Goal: Task Accomplishment & Management: Use online tool/utility

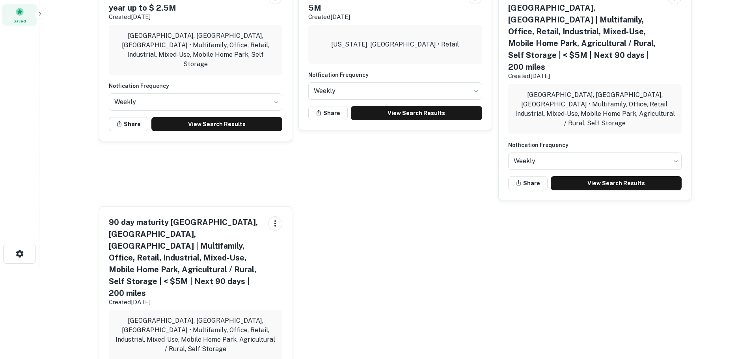
scroll to position [106, 0]
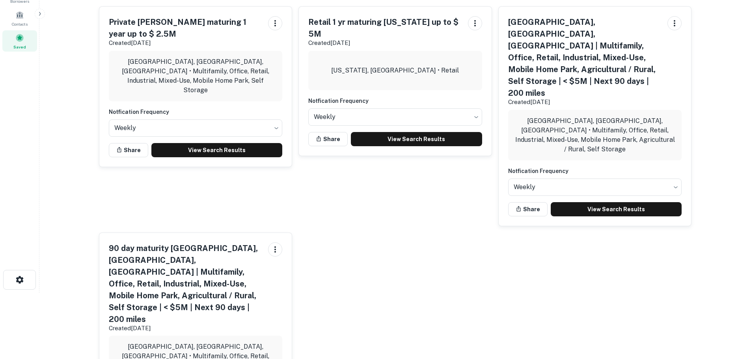
scroll to position [0, 0]
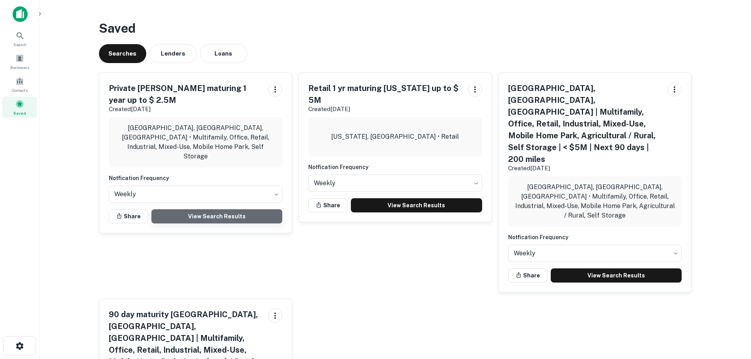
click at [222, 209] on link "View Search Results" at bounding box center [216, 216] width 131 height 14
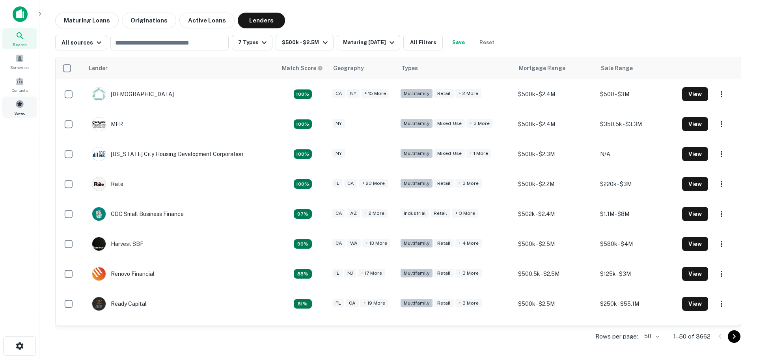
click at [18, 107] on span at bounding box center [19, 104] width 9 height 9
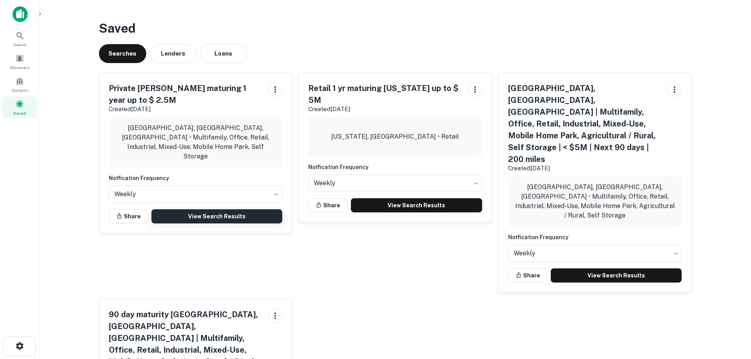
click at [220, 209] on link "View Search Results" at bounding box center [216, 216] width 131 height 14
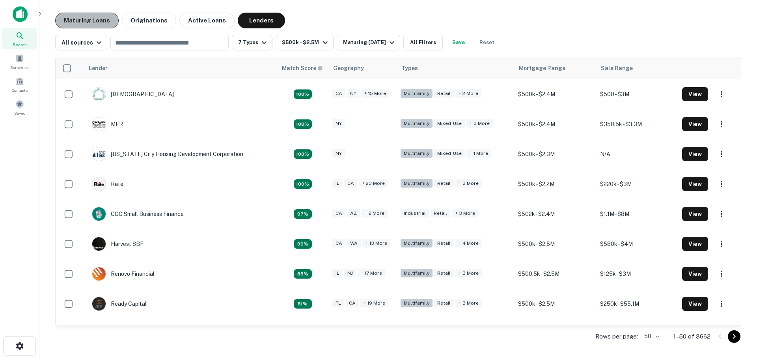
click at [102, 20] on button "Maturing Loans" at bounding box center [86, 21] width 63 height 16
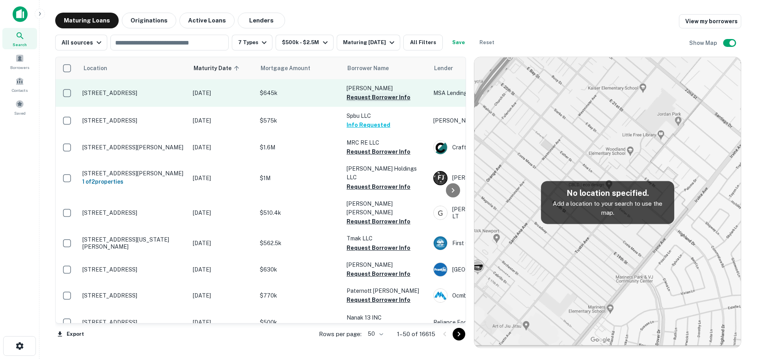
click at [392, 97] on button "Request Borrower Info" at bounding box center [379, 97] width 64 height 9
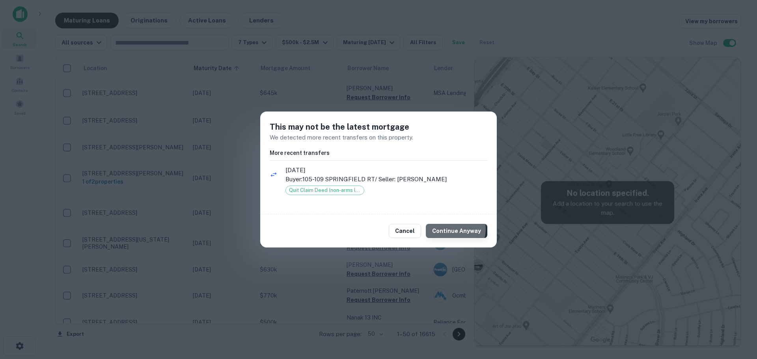
click at [454, 229] on button "Continue Anyway" at bounding box center [457, 231] width 62 height 14
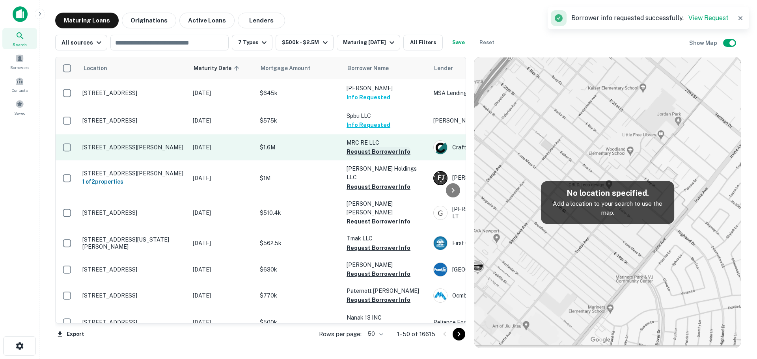
click at [373, 151] on button "Request Borrower Info" at bounding box center [379, 151] width 64 height 9
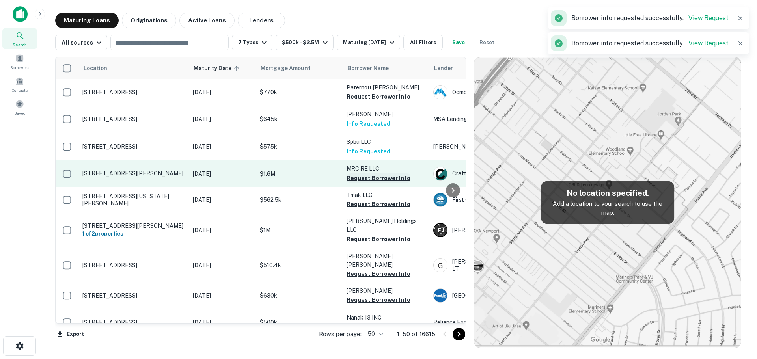
click at [369, 175] on button "Request Borrower Info" at bounding box center [379, 177] width 64 height 9
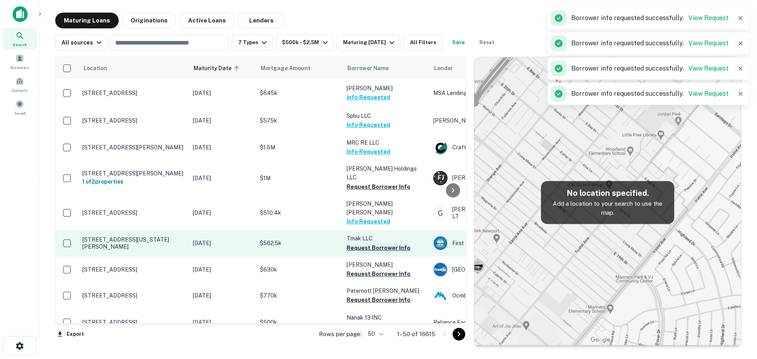
click at [381, 243] on button "Request Borrower Info" at bounding box center [379, 247] width 64 height 9
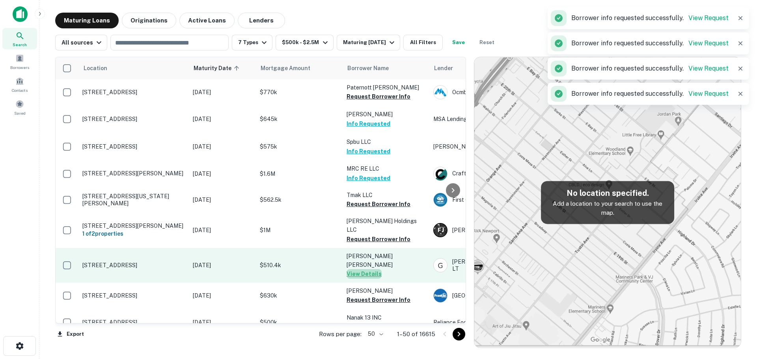
click at [373, 269] on button "View Details" at bounding box center [364, 273] width 35 height 9
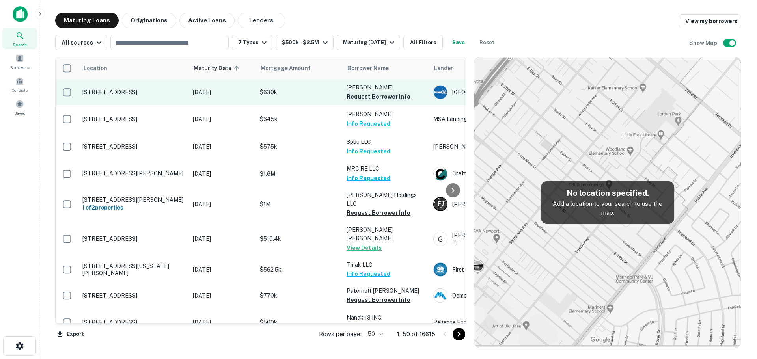
click at [385, 97] on button "Request Borrower Info" at bounding box center [379, 96] width 64 height 9
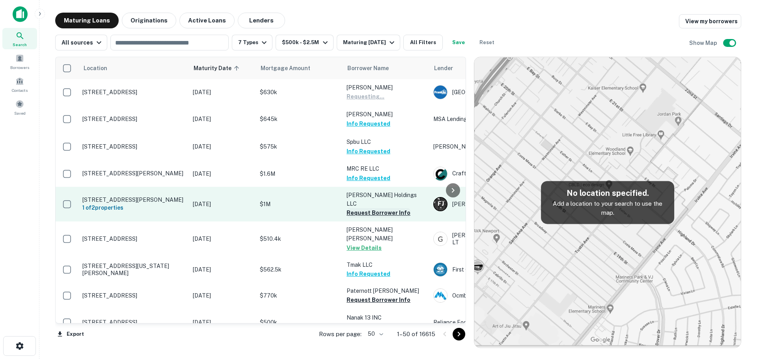
click at [371, 208] on button "Request Borrower Info" at bounding box center [379, 212] width 64 height 9
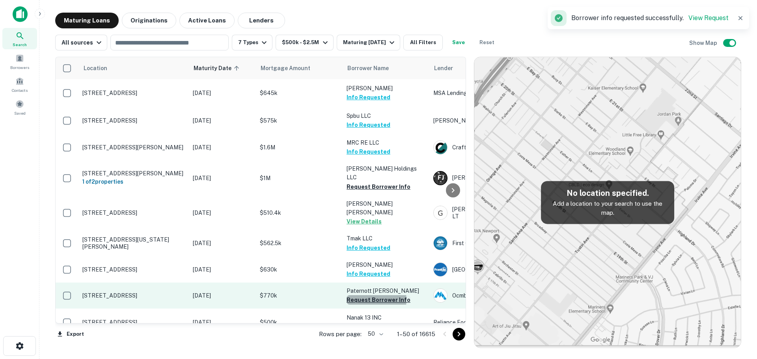
click at [373, 295] on button "Request Borrower Info" at bounding box center [379, 299] width 64 height 9
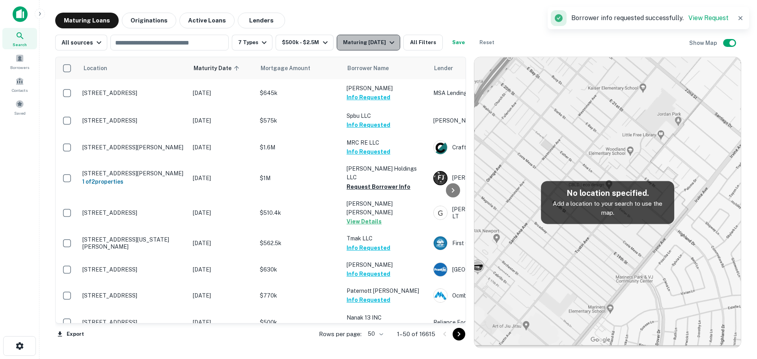
click at [383, 43] on div "Maturing [DATE]" at bounding box center [370, 42] width 54 height 9
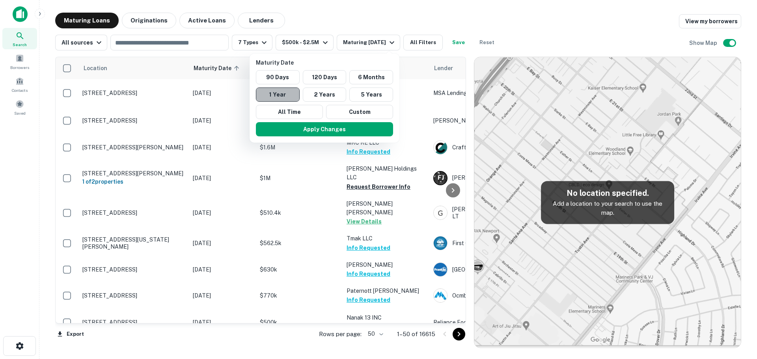
click at [280, 91] on button "1 Year" at bounding box center [278, 95] width 44 height 14
click at [321, 127] on button "Apply Changes" at bounding box center [324, 129] width 137 height 14
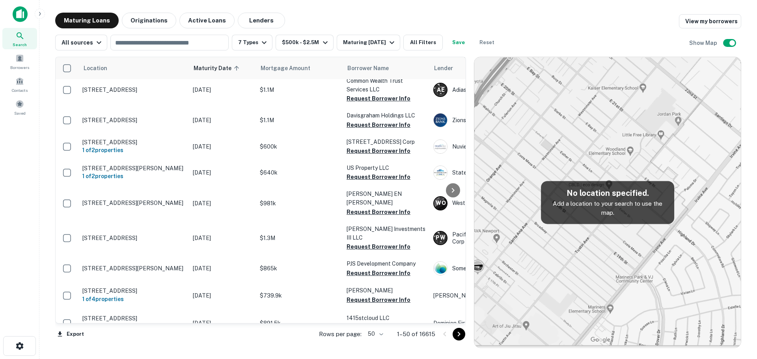
scroll to position [1149, 0]
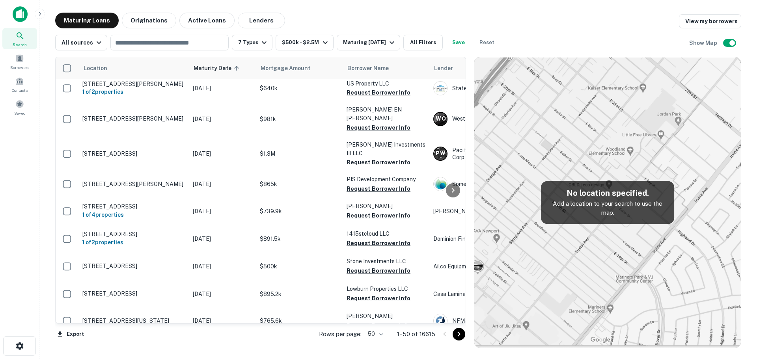
click at [453, 336] on button "Go to next page" at bounding box center [459, 334] width 13 height 13
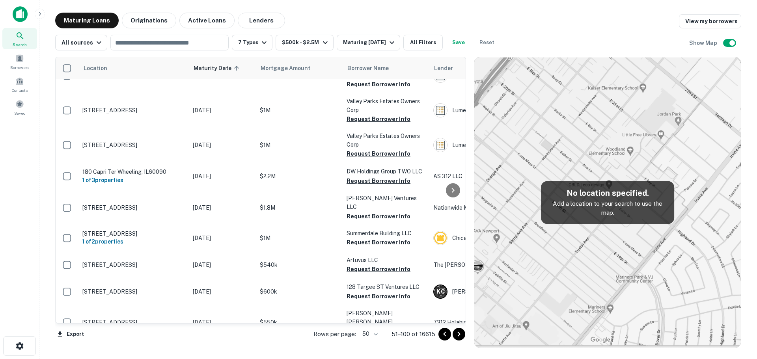
click at [462, 333] on icon "Go to next page" at bounding box center [458, 334] width 9 height 9
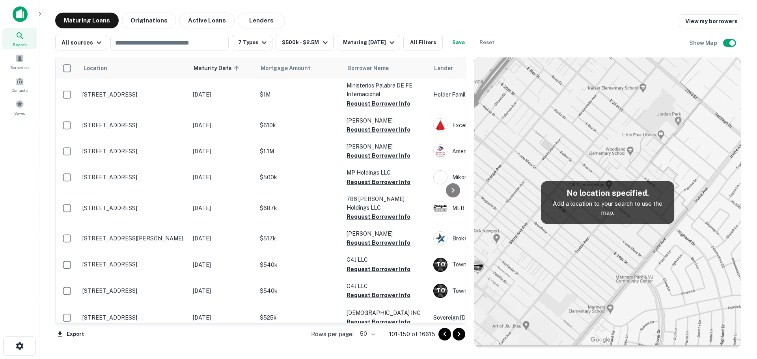
scroll to position [1137, 0]
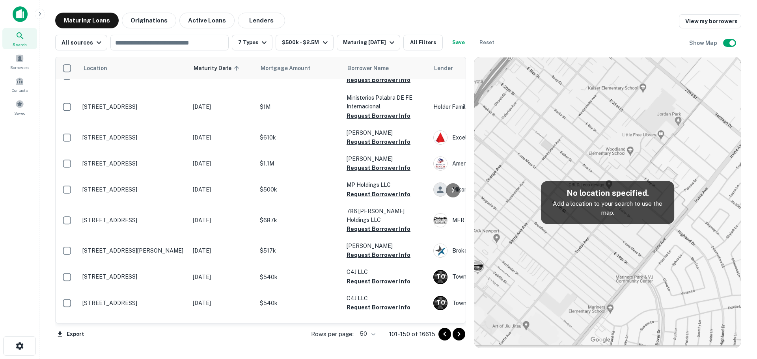
click at [457, 335] on icon "Go to next page" at bounding box center [458, 334] width 9 height 9
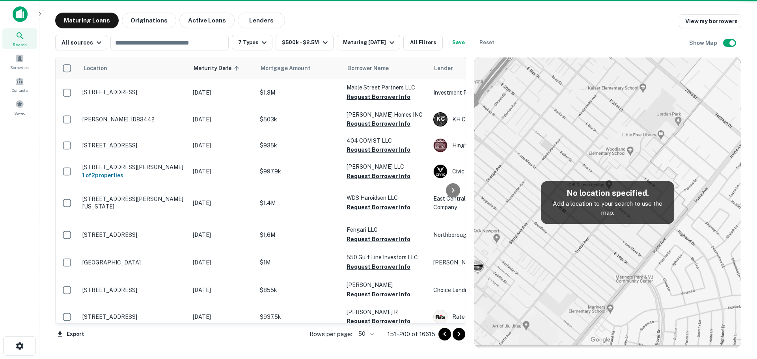
scroll to position [1123, 0]
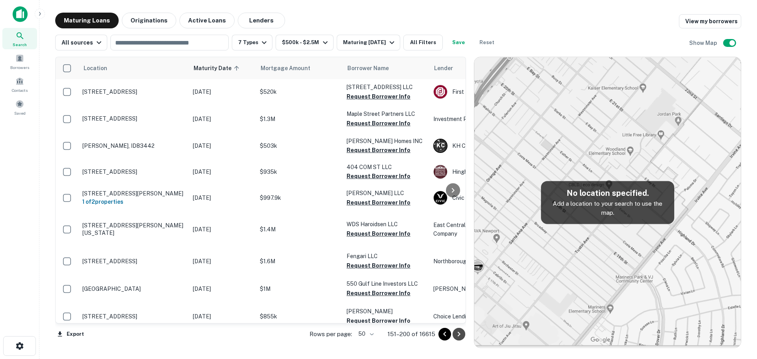
click at [457, 335] on icon "Go to next page" at bounding box center [458, 334] width 9 height 9
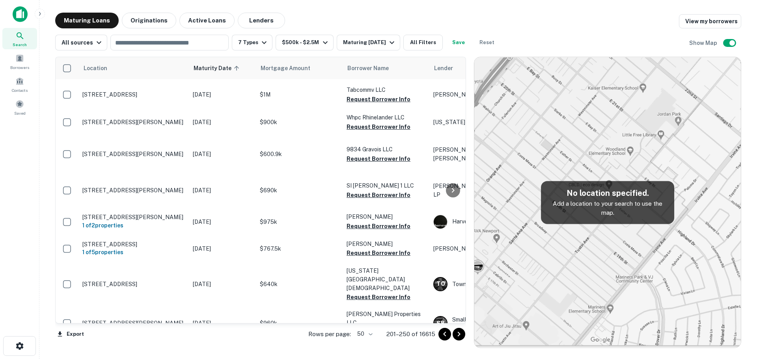
scroll to position [1137, 0]
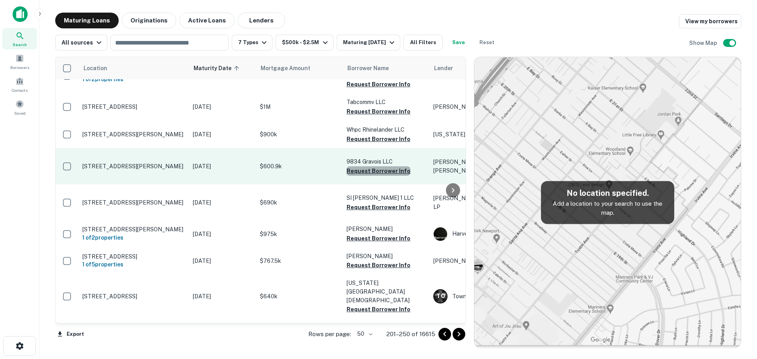
click at [381, 166] on button "Request Borrower Info" at bounding box center [379, 170] width 64 height 9
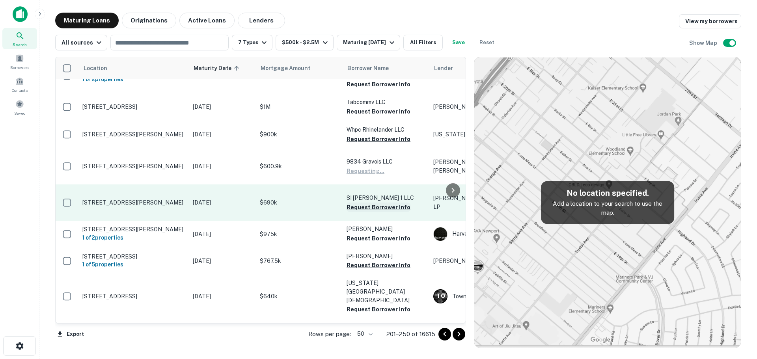
click at [374, 203] on button "Request Borrower Info" at bounding box center [379, 207] width 64 height 9
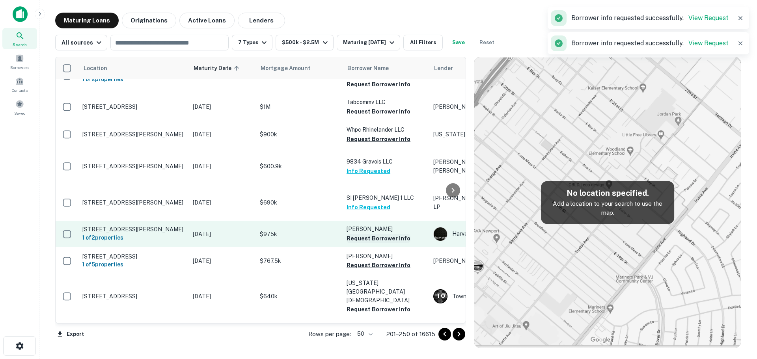
click at [380, 234] on button "Request Borrower Info" at bounding box center [379, 238] width 64 height 9
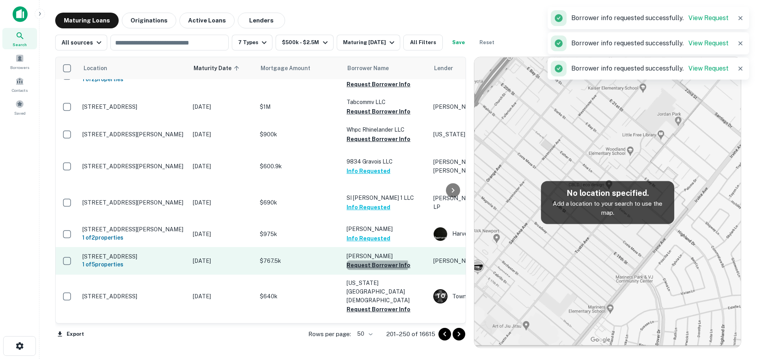
click at [377, 261] on button "Request Borrower Info" at bounding box center [379, 265] width 64 height 9
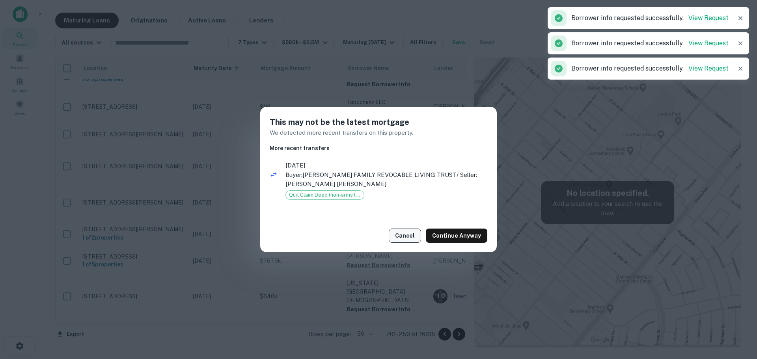
click at [414, 234] on button "Cancel" at bounding box center [405, 236] width 32 height 14
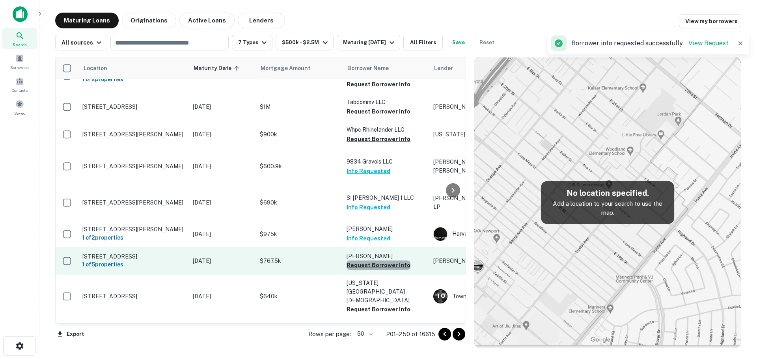
click at [390, 261] on button "Request Borrower Info" at bounding box center [379, 265] width 64 height 9
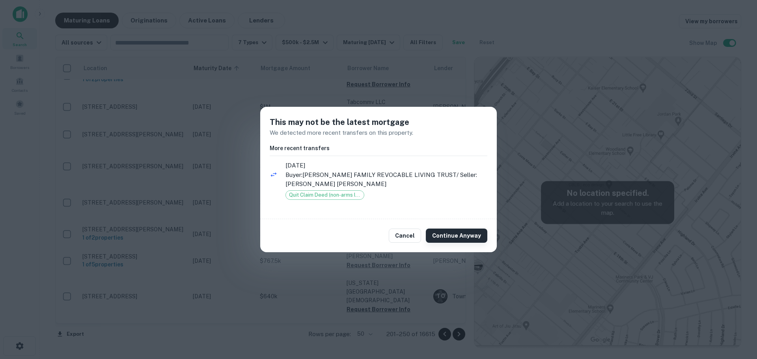
click at [450, 231] on button "Continue Anyway" at bounding box center [457, 236] width 62 height 14
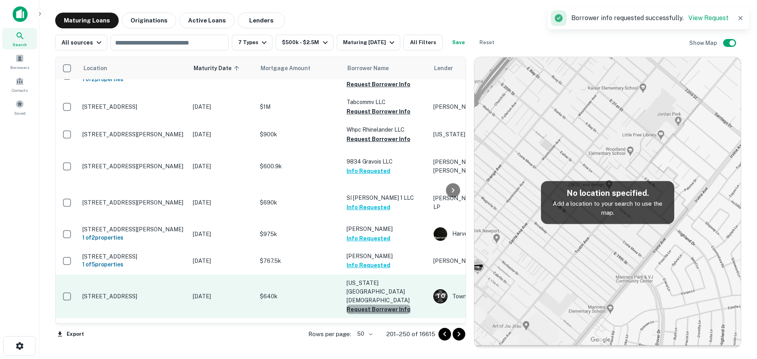
click at [391, 305] on button "Request Borrower Info" at bounding box center [379, 309] width 64 height 9
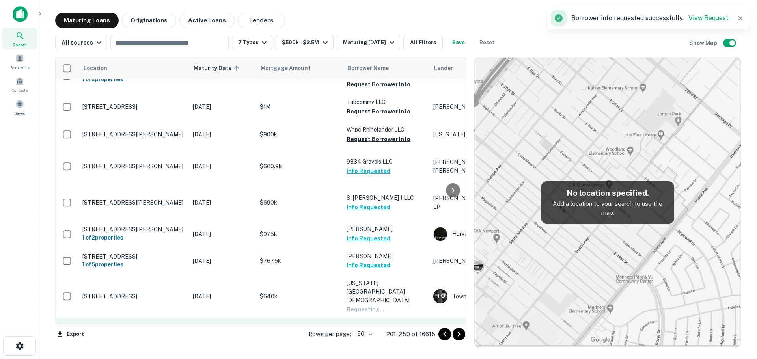
click at [384, 340] on button "Request Borrower Info" at bounding box center [379, 344] width 64 height 9
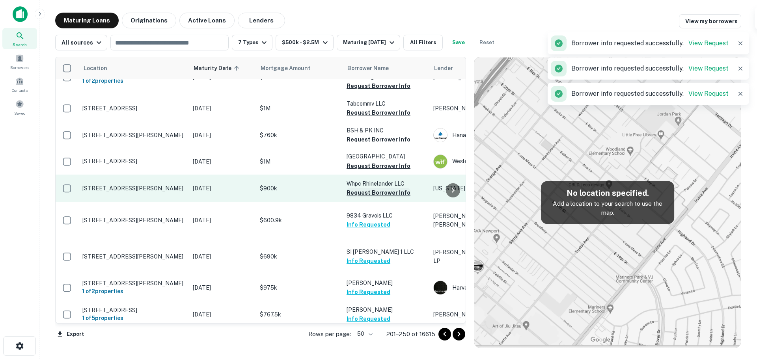
click at [399, 188] on button "Request Borrower Info" at bounding box center [379, 192] width 64 height 9
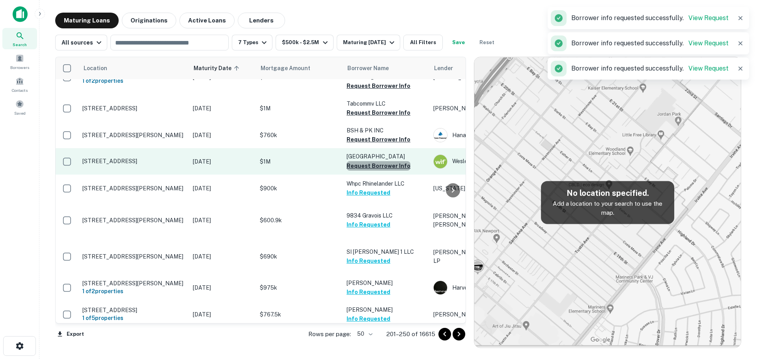
click at [390, 161] on button "Request Borrower Info" at bounding box center [379, 165] width 64 height 9
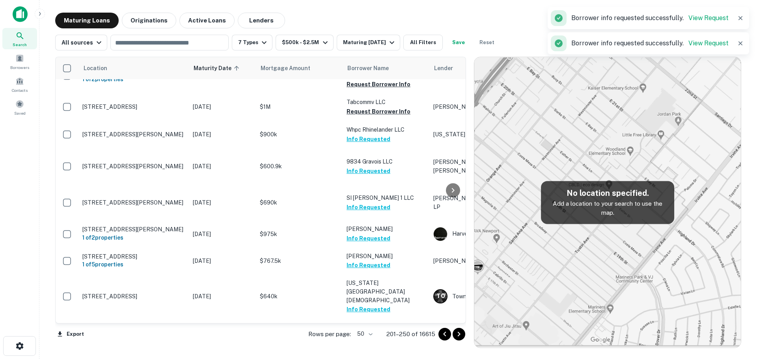
click at [457, 337] on icon "Go to next page" at bounding box center [458, 334] width 9 height 9
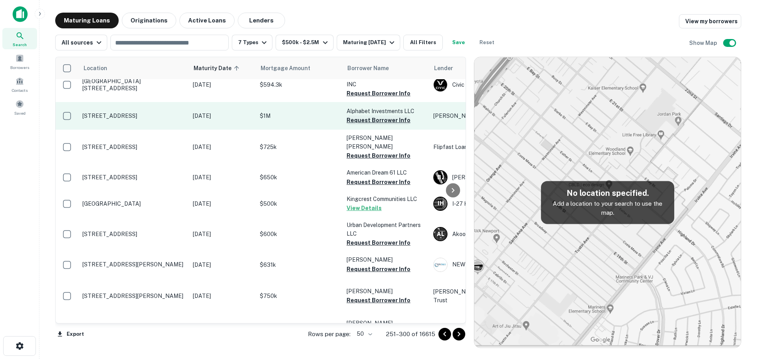
click at [372, 116] on button "Request Borrower Info" at bounding box center [379, 120] width 64 height 9
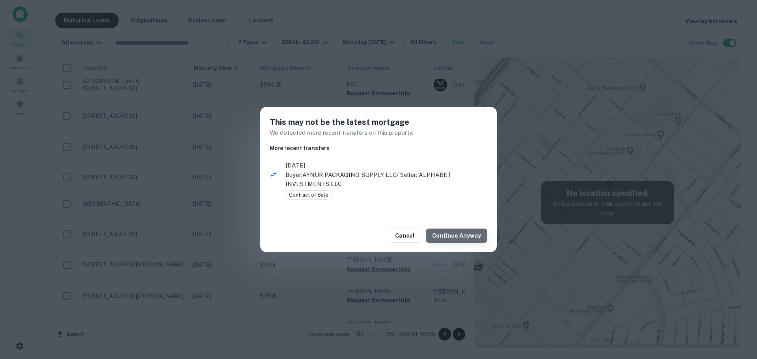
click at [465, 241] on button "Continue Anyway" at bounding box center [457, 236] width 62 height 14
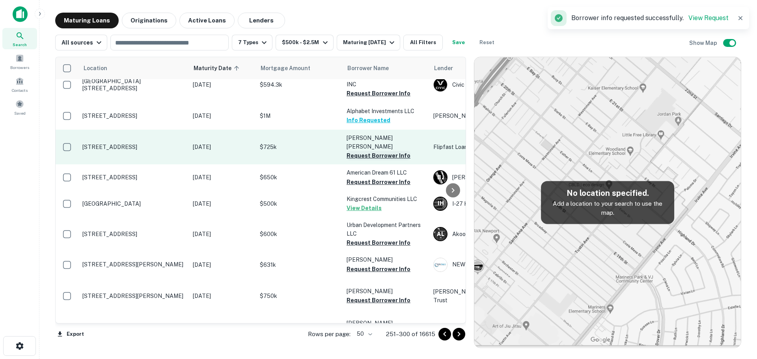
click at [393, 151] on button "Request Borrower Info" at bounding box center [379, 155] width 64 height 9
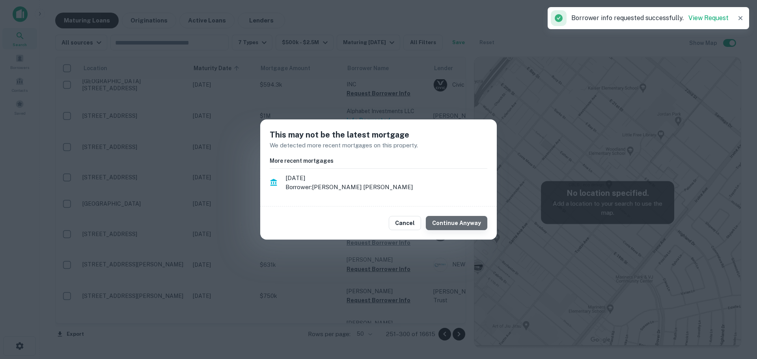
click at [460, 223] on button "Continue Anyway" at bounding box center [457, 223] width 62 height 14
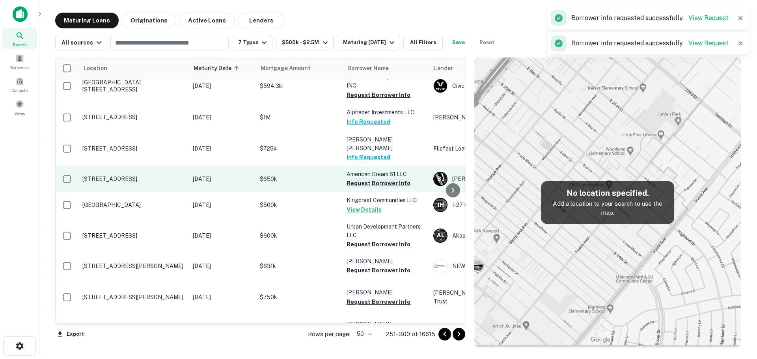
scroll to position [1138, 0]
click at [383, 177] on button "Request Borrower Info" at bounding box center [379, 181] width 64 height 9
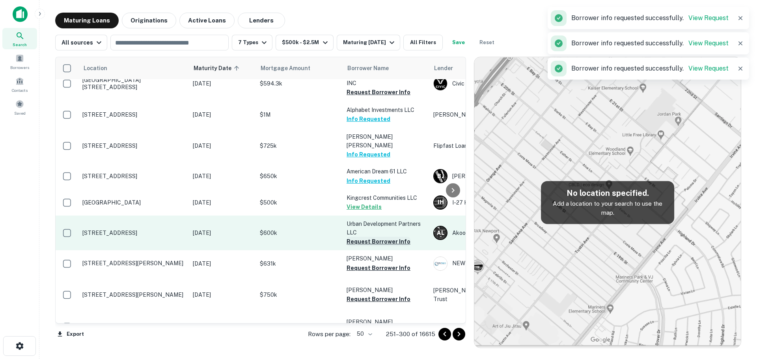
scroll to position [1137, 0]
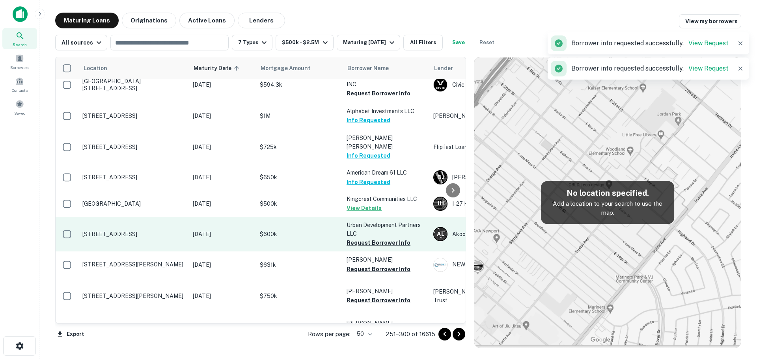
click at [380, 238] on button "Request Borrower Info" at bounding box center [379, 242] width 64 height 9
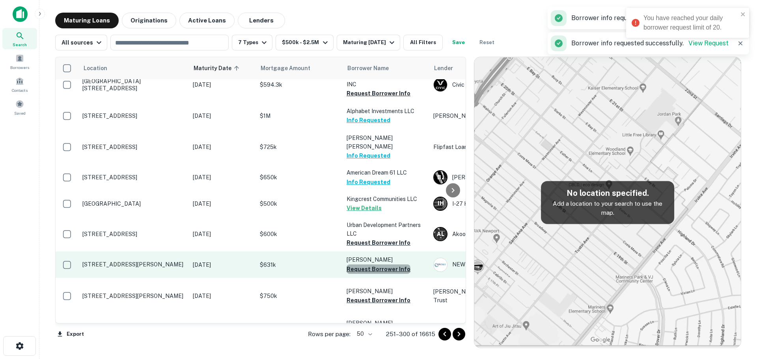
click at [378, 265] on button "Request Borrower Info" at bounding box center [379, 269] width 64 height 9
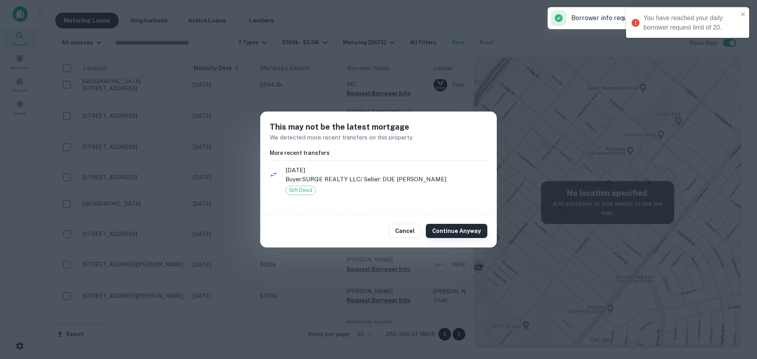
click at [442, 232] on button "Continue Anyway" at bounding box center [457, 231] width 62 height 14
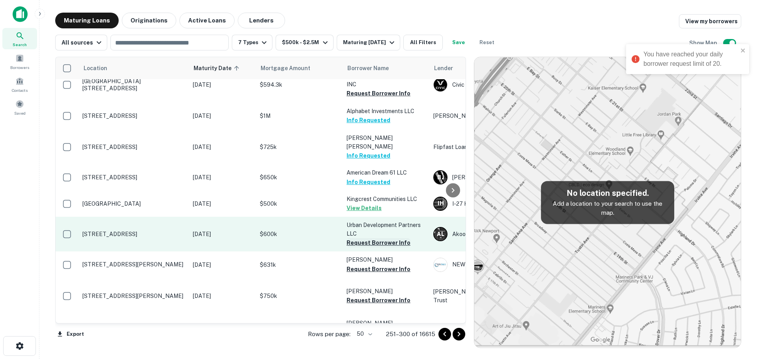
click at [382, 238] on button "Request Borrower Info" at bounding box center [379, 242] width 64 height 9
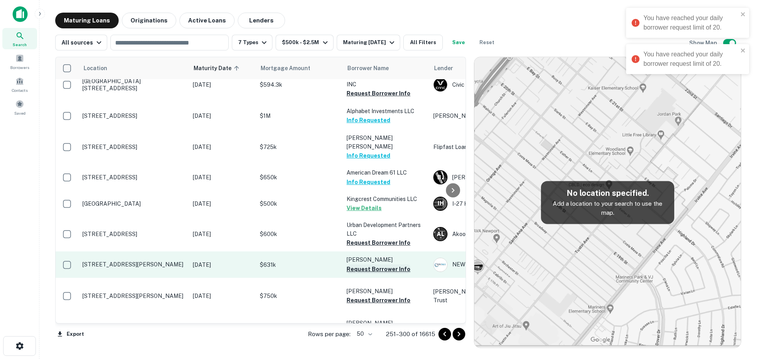
click at [376, 265] on button "Request Borrower Info" at bounding box center [379, 269] width 64 height 9
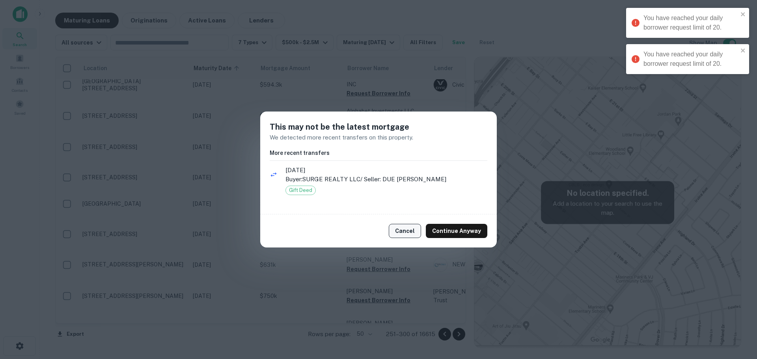
click at [412, 232] on button "Cancel" at bounding box center [405, 231] width 32 height 14
